Goal: Information Seeking & Learning: Learn about a topic

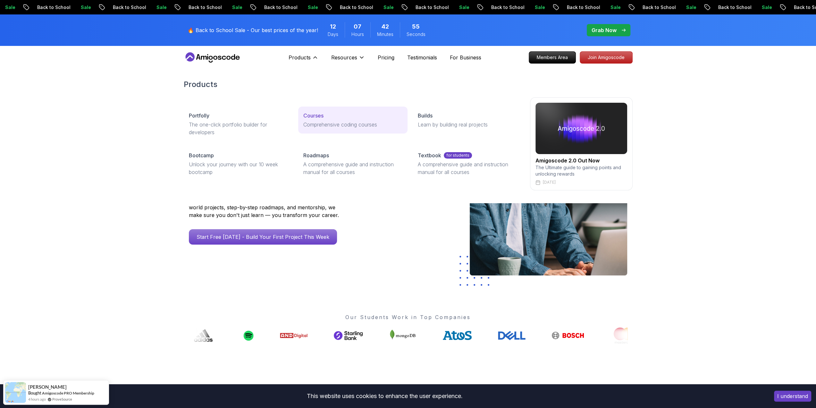
click at [320, 114] on p "Courses" at bounding box center [313, 116] width 20 height 8
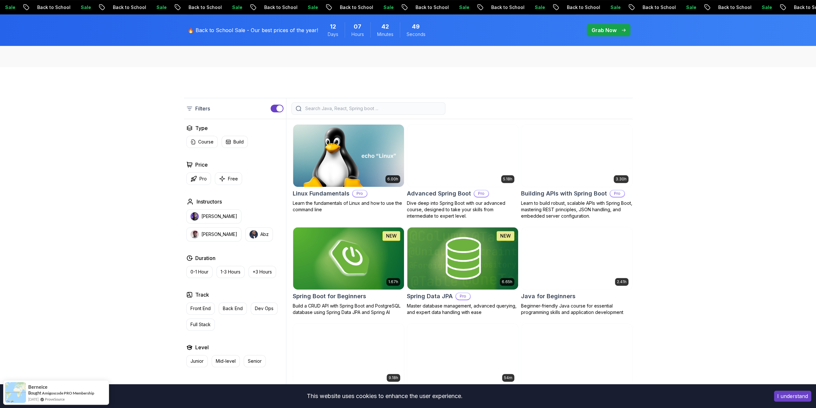
scroll to position [160, 0]
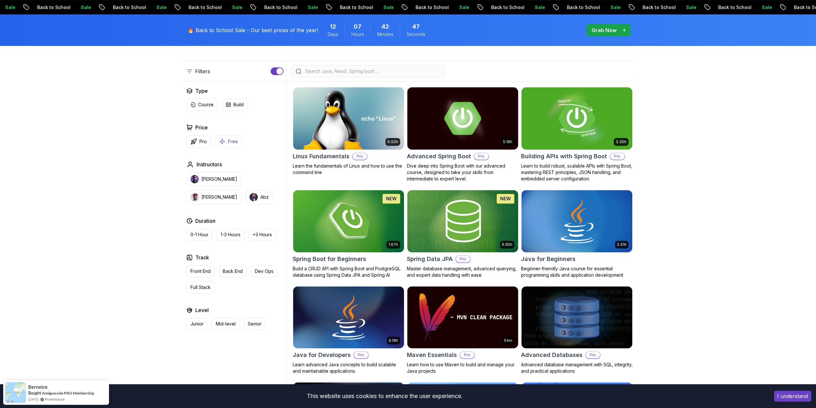
click at [226, 144] on button "Free" at bounding box center [228, 141] width 27 height 13
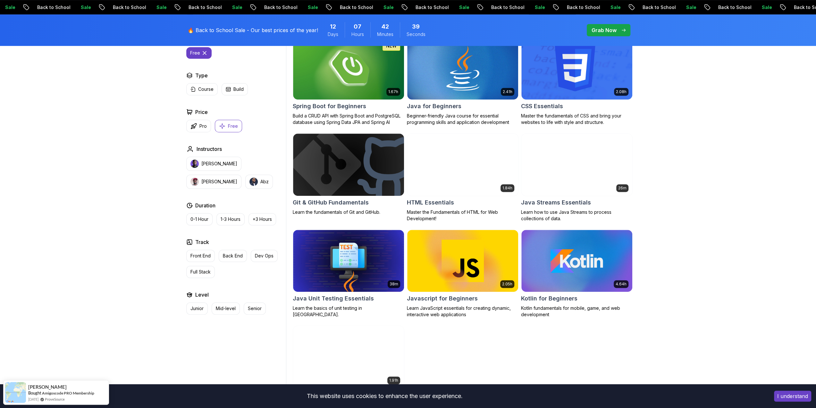
scroll to position [289, 0]
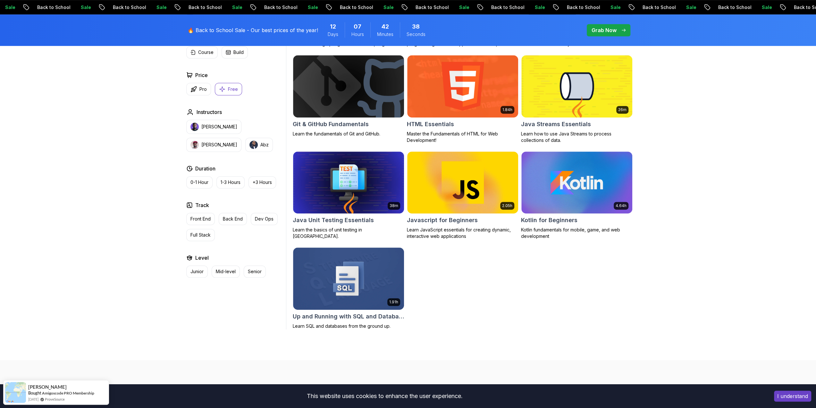
click at [360, 90] on img at bounding box center [348, 86] width 116 height 65
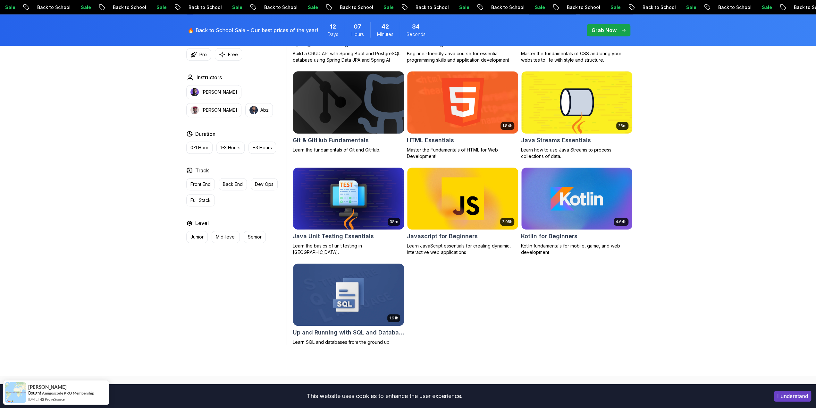
scroll to position [128, 0]
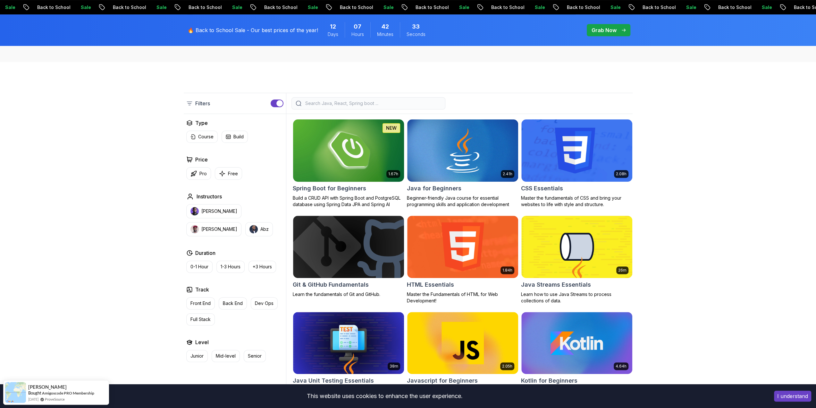
click at [352, 131] on img at bounding box center [348, 150] width 116 height 65
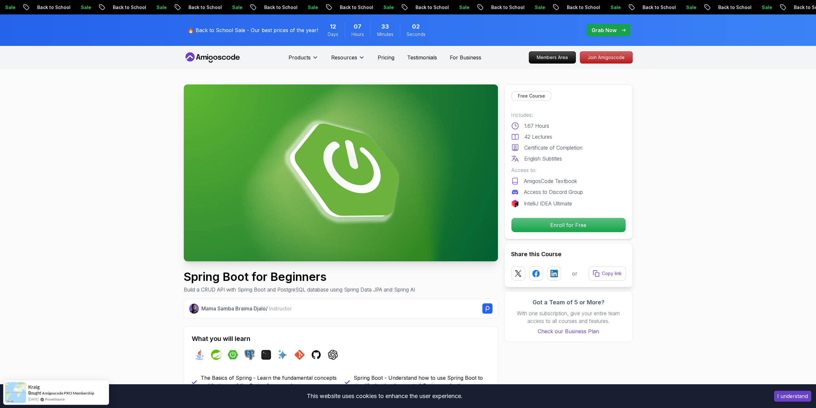
click at [320, 215] on img at bounding box center [341, 172] width 314 height 177
